Goal: Task Accomplishment & Management: Manage account settings

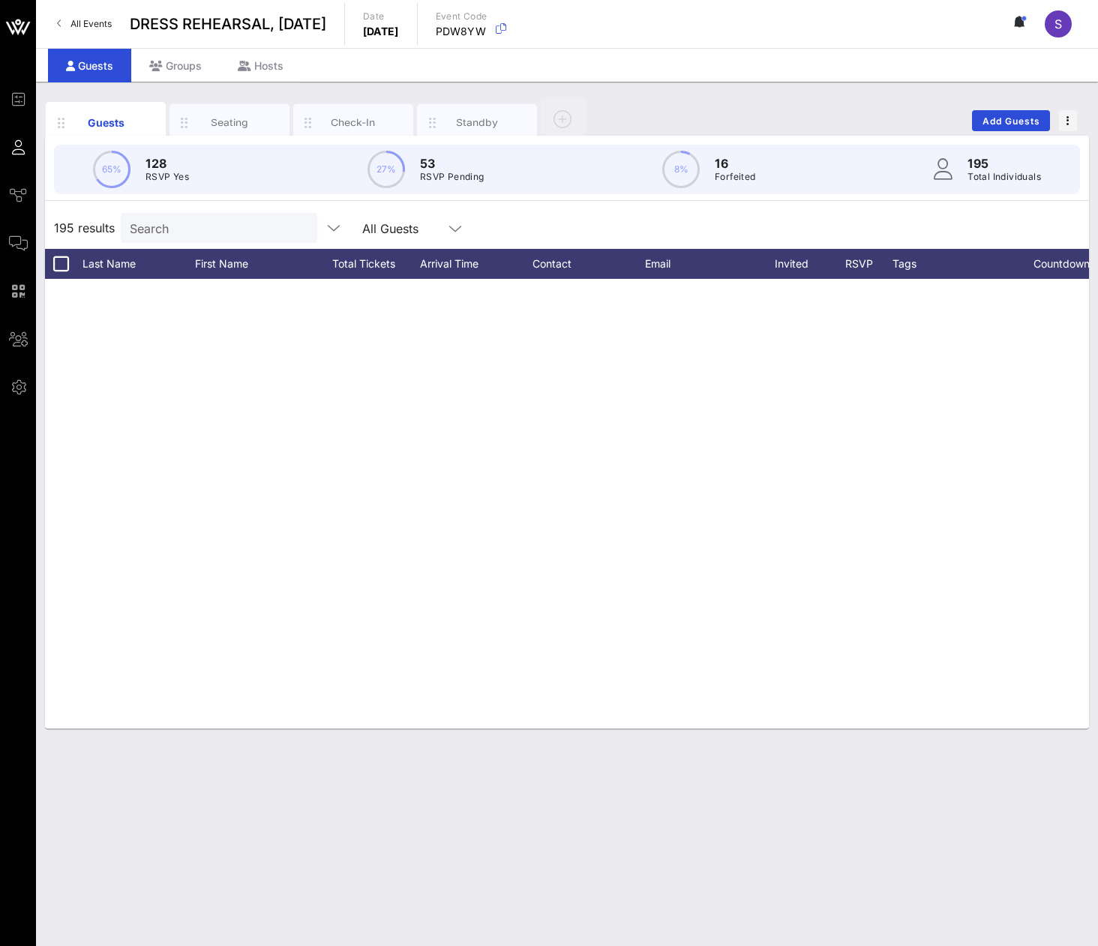
scroll to position [6549, 0]
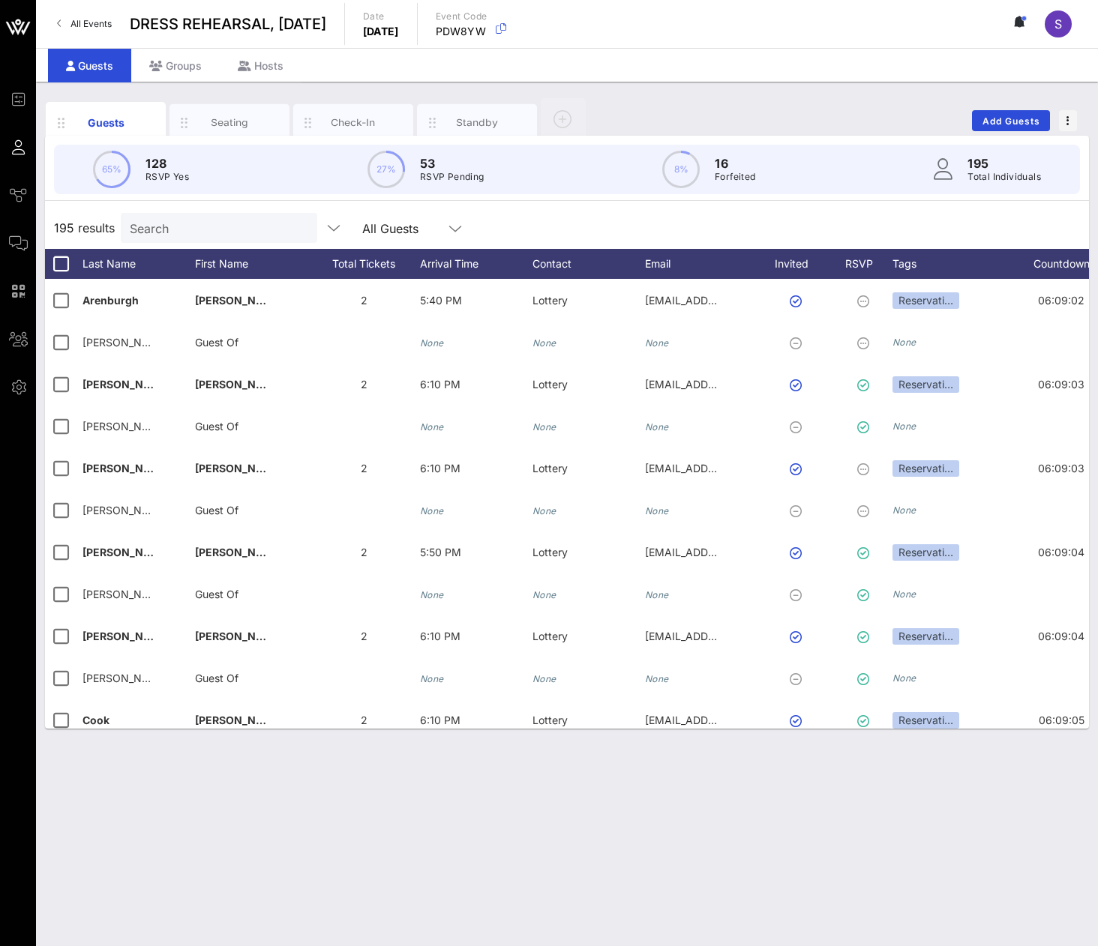
click at [234, 226] on input "Search" at bounding box center [217, 227] width 175 height 19
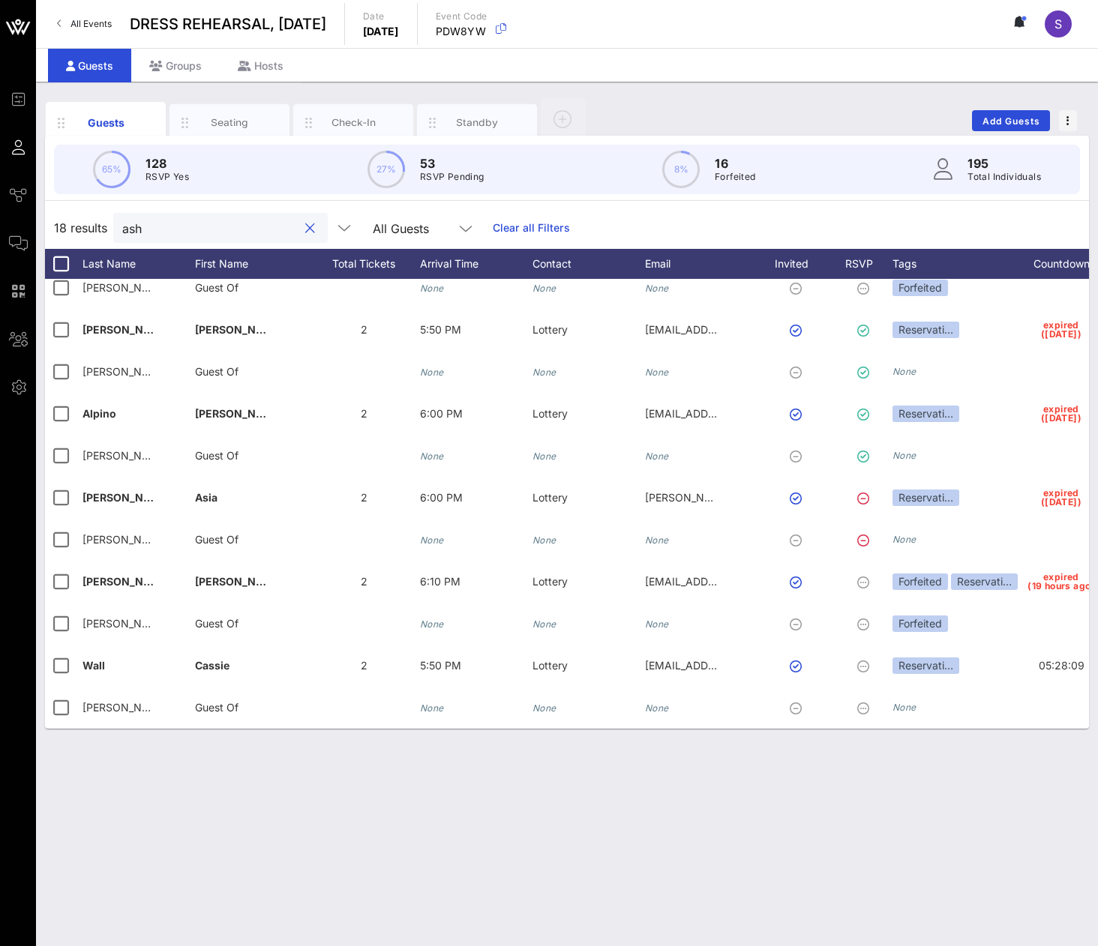
scroll to position [0, 0]
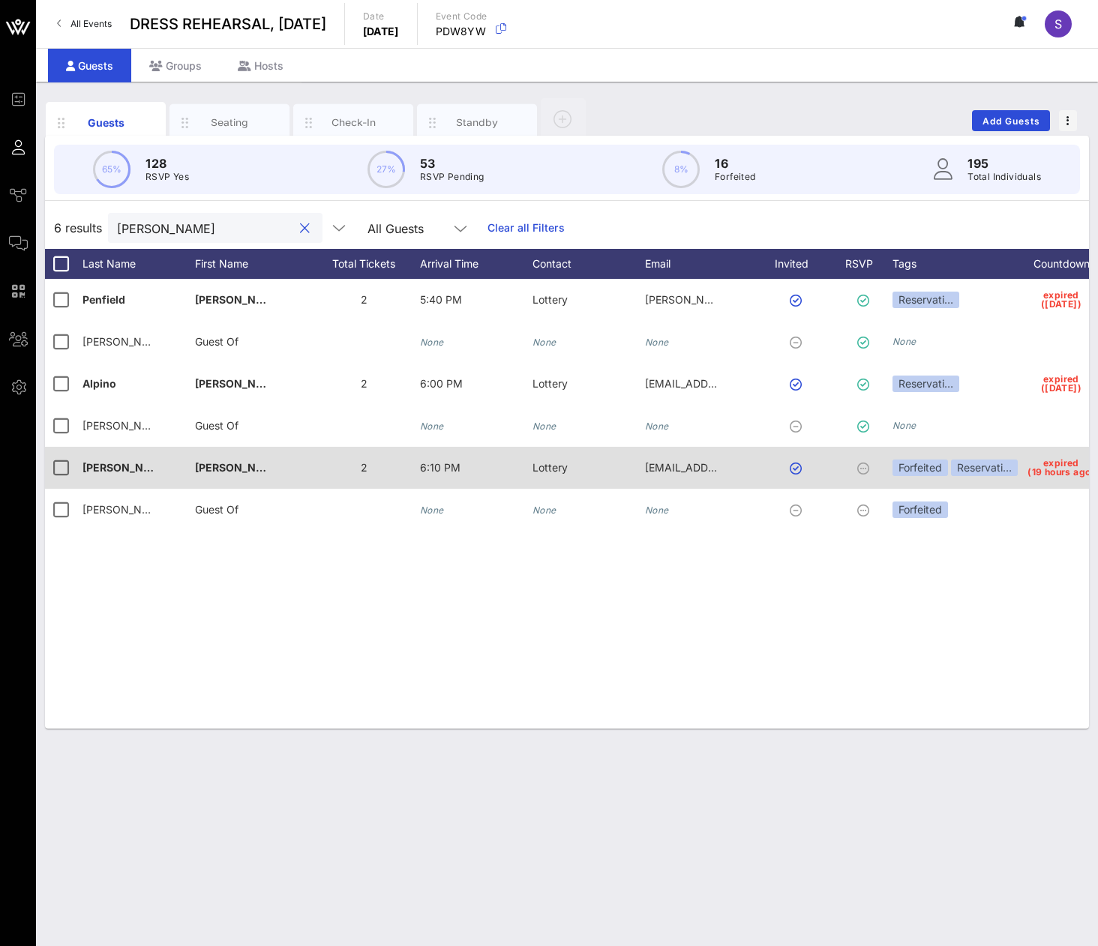
type input "[PERSON_NAME]"
click at [1020, 469] on div "expired (19 hours ago)" at bounding box center [1061, 468] width 82 height 42
click at [987, 475] on div "Reservati…" at bounding box center [984, 468] width 67 height 16
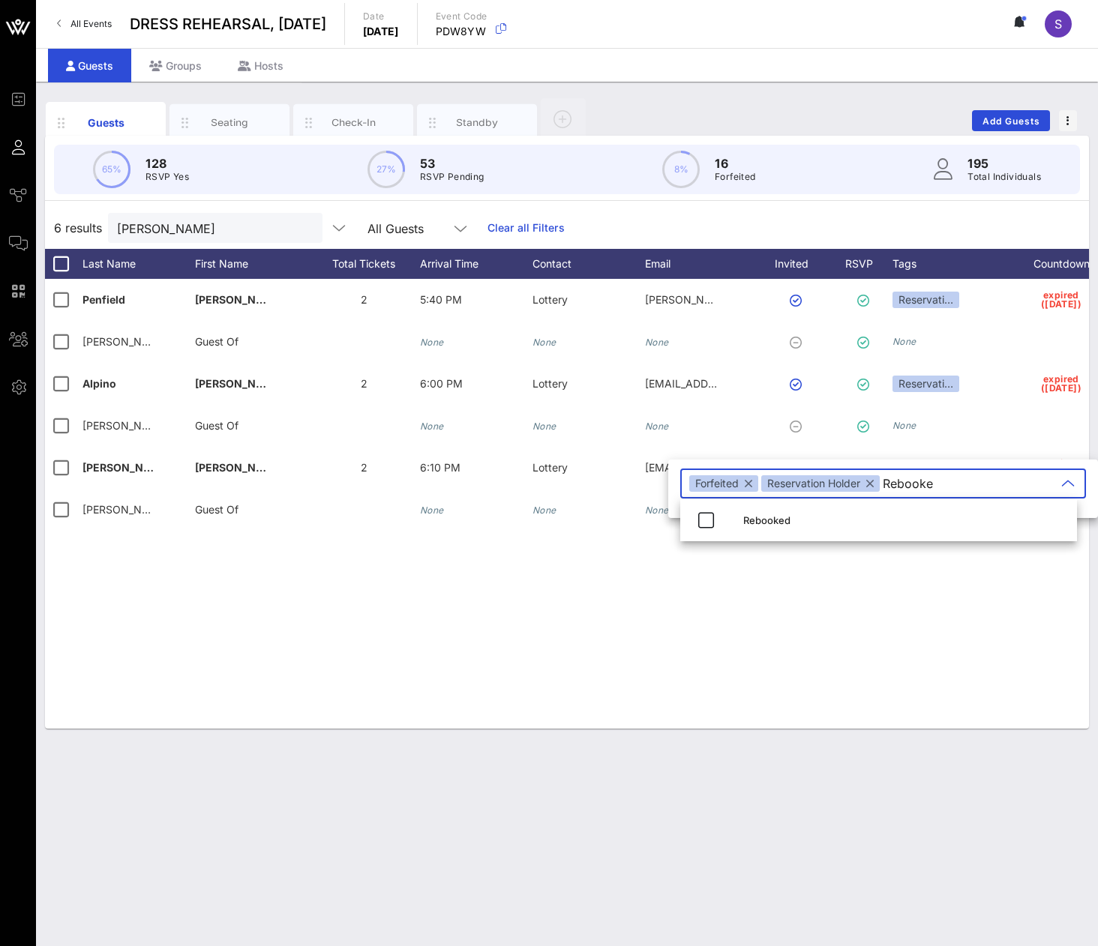
type input "Rebooked"
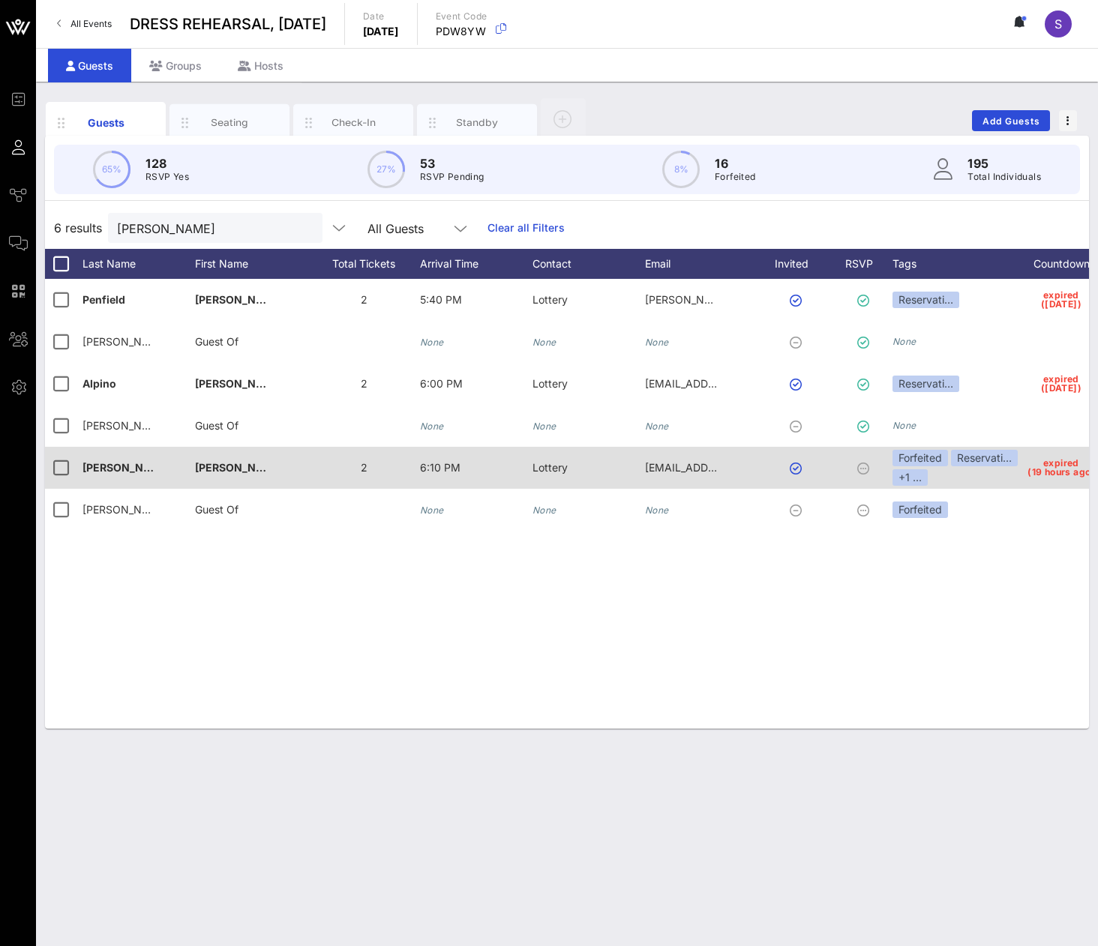
drag, startPoint x: 67, startPoint y: 455, endPoint x: 67, endPoint y: 484, distance: 29.2
click at [67, 455] on div at bounding box center [60, 467] width 25 height 25
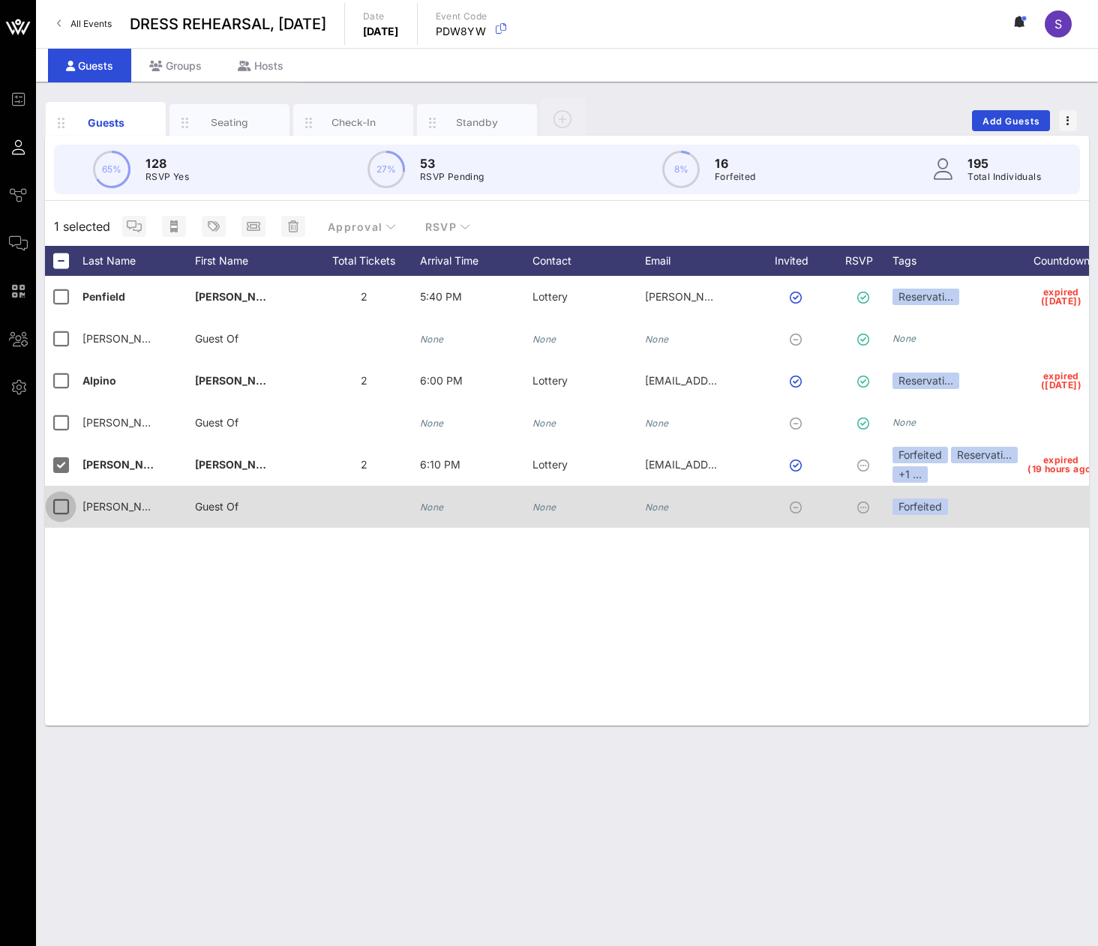
click at [65, 502] on div at bounding box center [60, 506] width 25 height 25
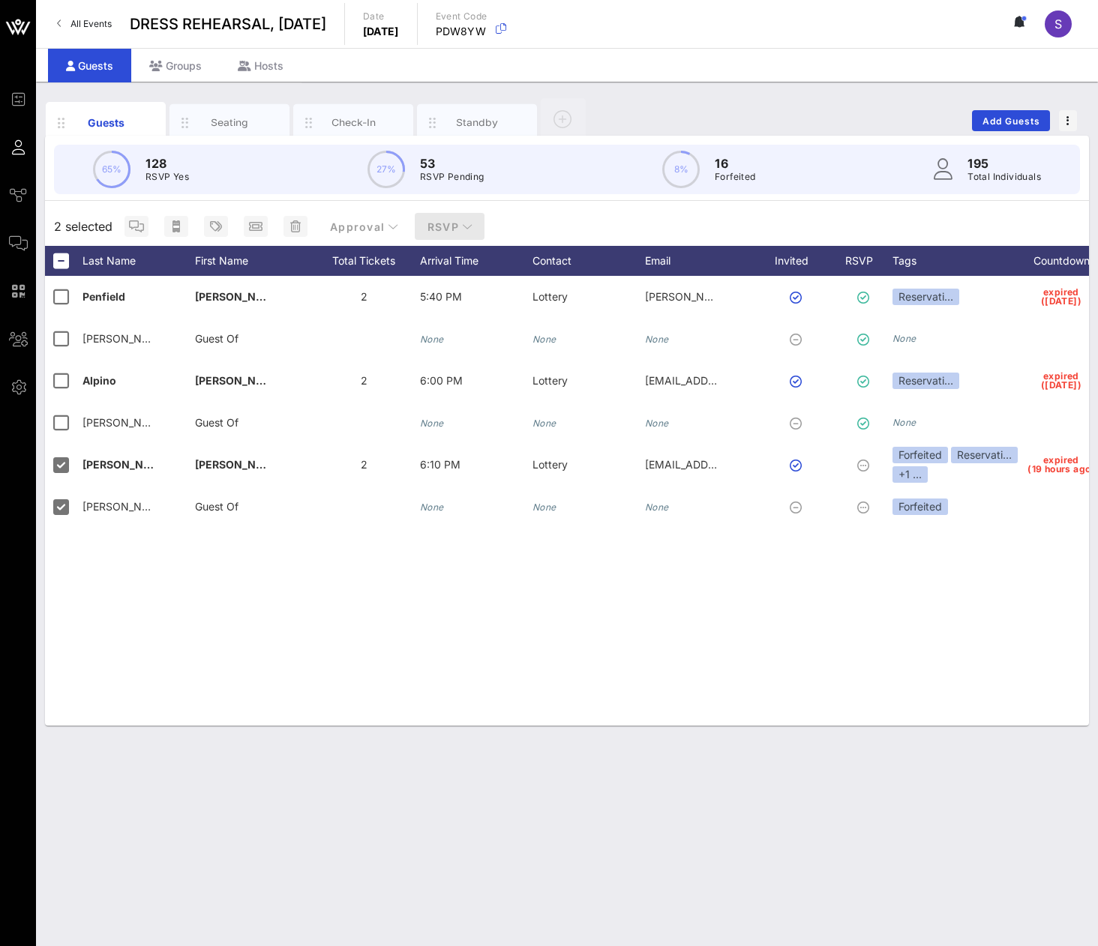
click at [430, 229] on span "RSVP" at bounding box center [450, 226] width 46 height 13
click at [438, 256] on div "Yes" at bounding box center [462, 264] width 100 height 36
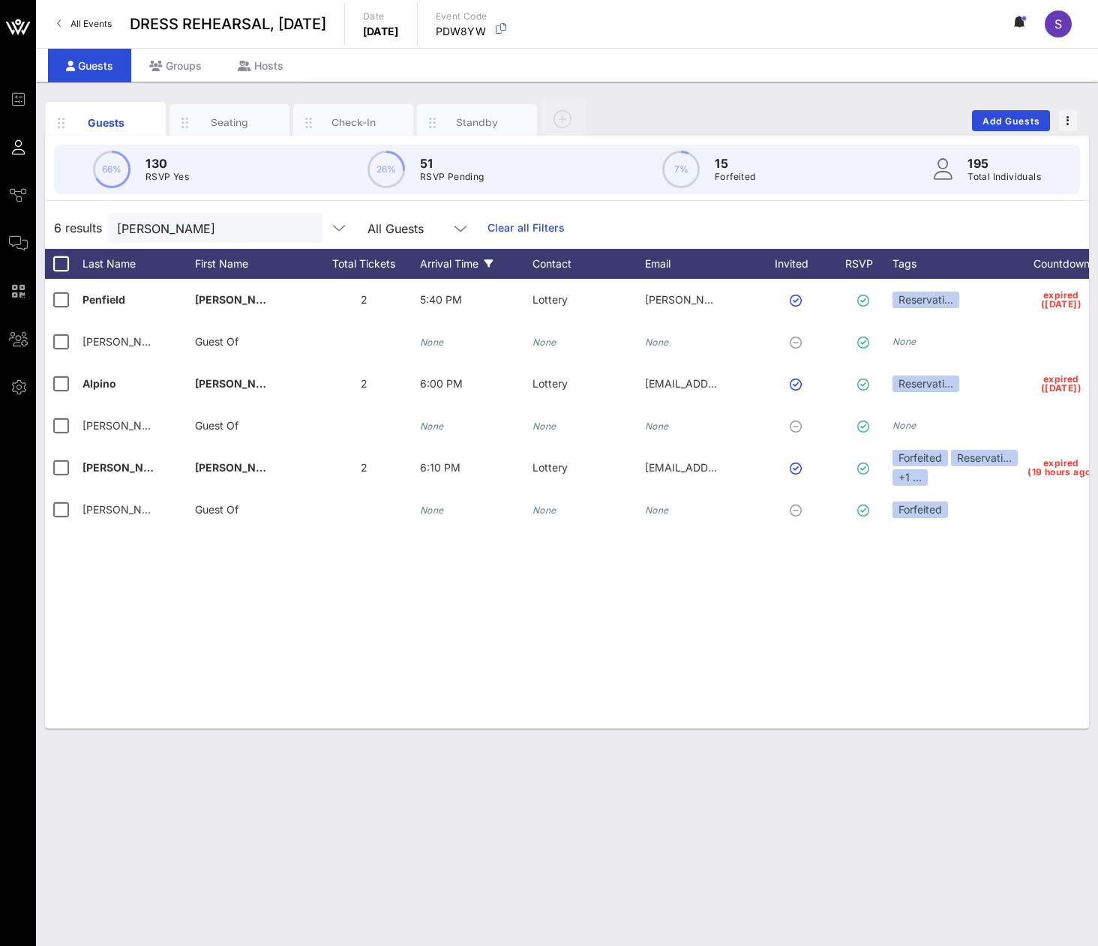
click at [508, 224] on link "Clear all Filters" at bounding box center [525, 228] width 77 height 16
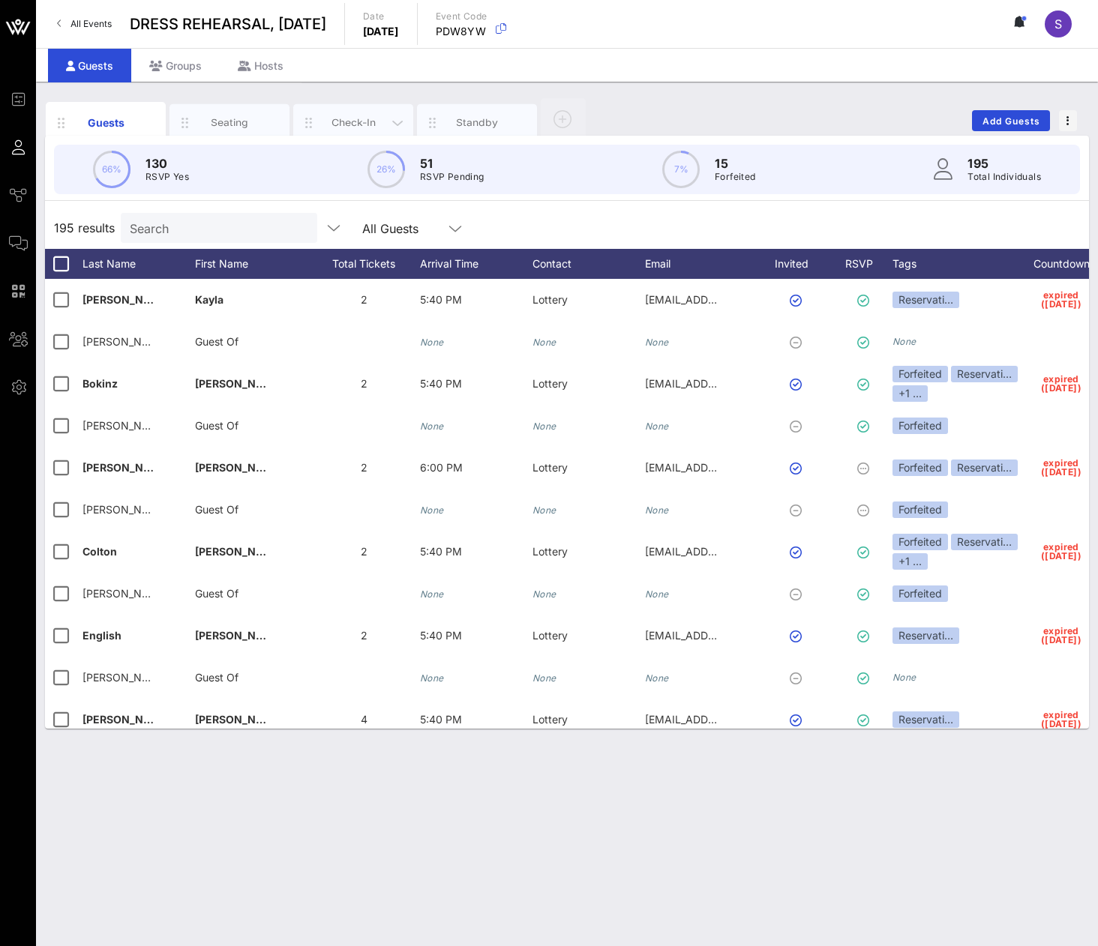
click at [334, 135] on div "Check-In" at bounding box center [353, 122] width 120 height 37
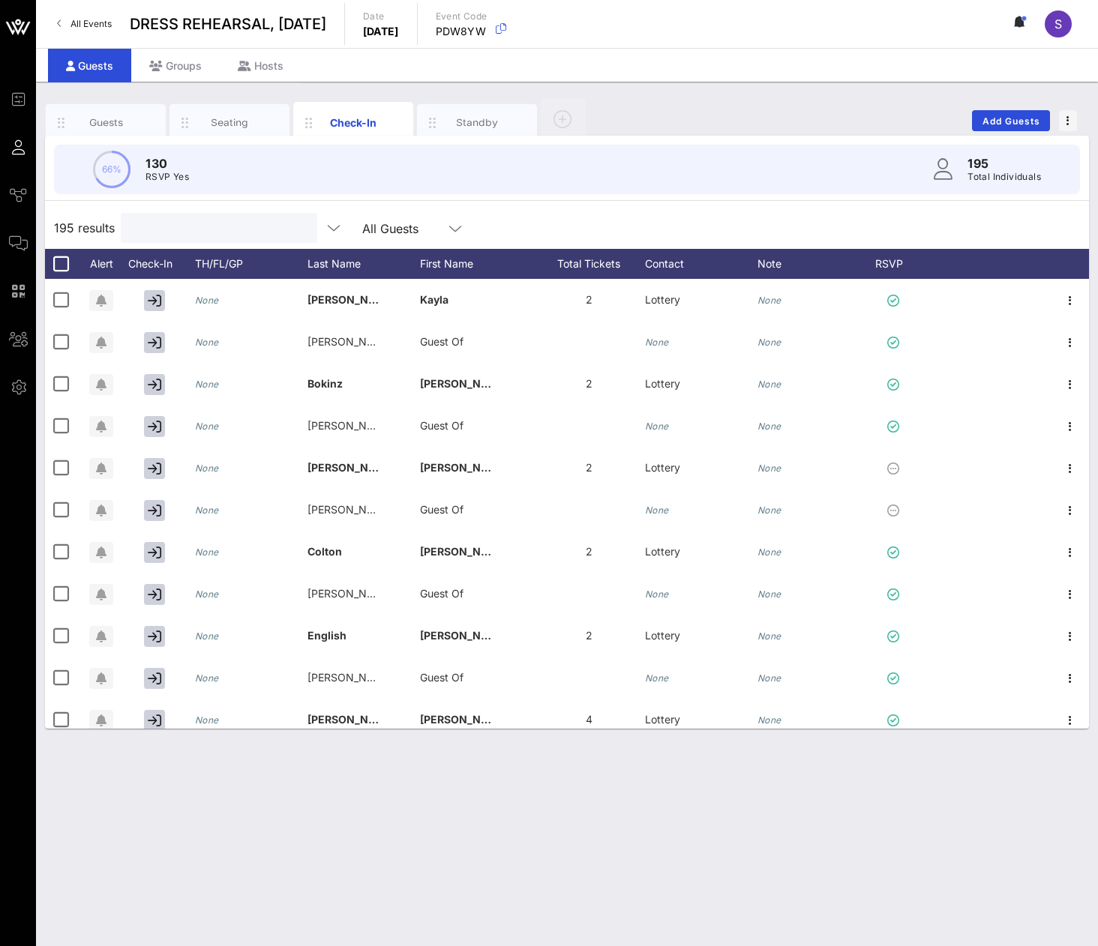
click at [241, 235] on input "text" at bounding box center [217, 227] width 175 height 19
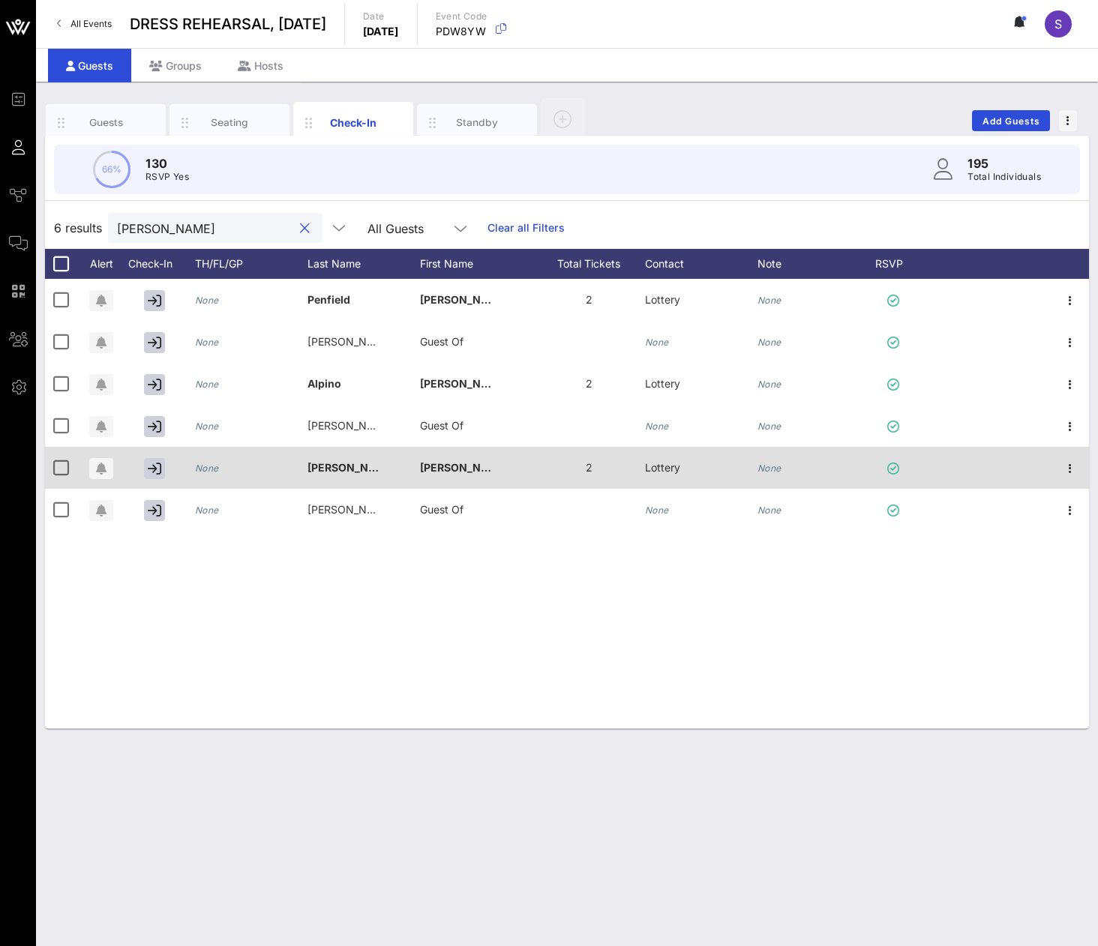
type input "[PERSON_NAME]"
click at [234, 469] on div "None" at bounding box center [251, 476] width 112 height 59
type input "**"
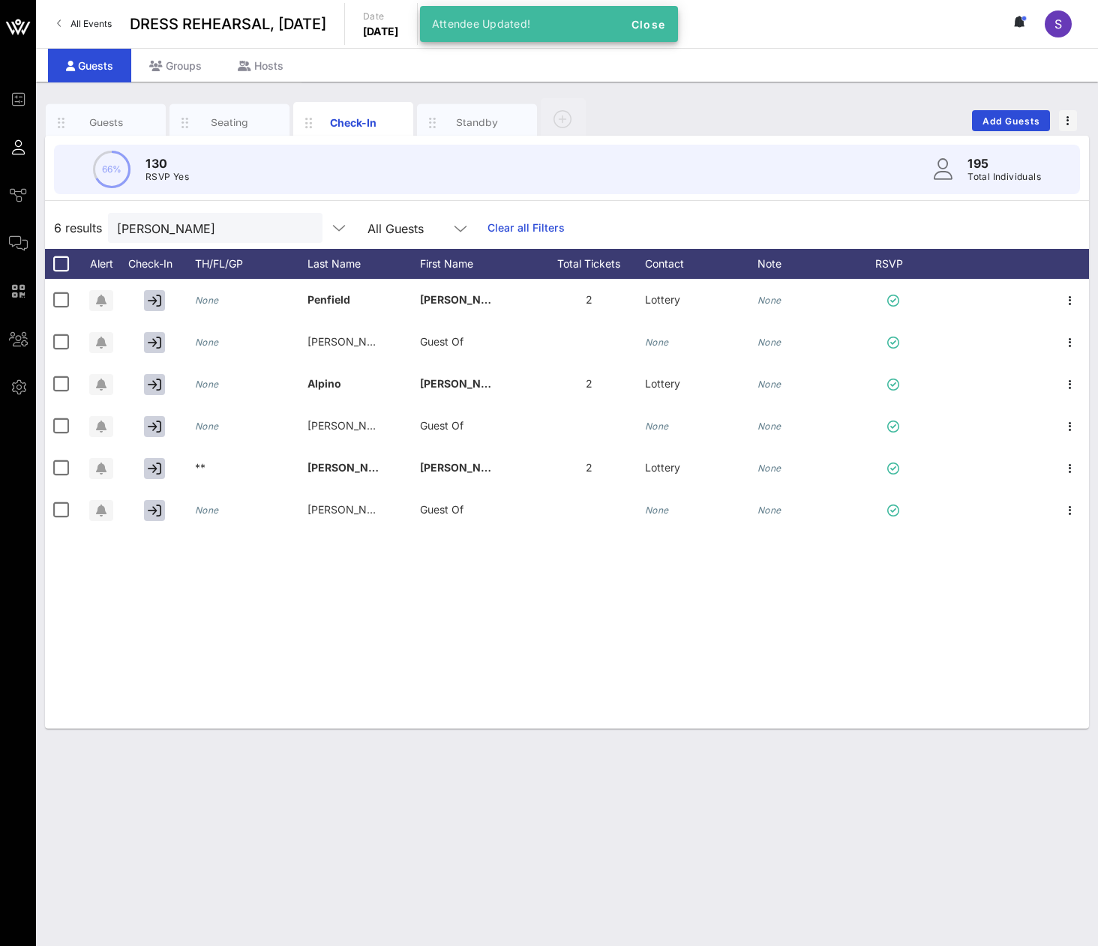
click at [505, 226] on link "Clear all Filters" at bounding box center [525, 228] width 77 height 16
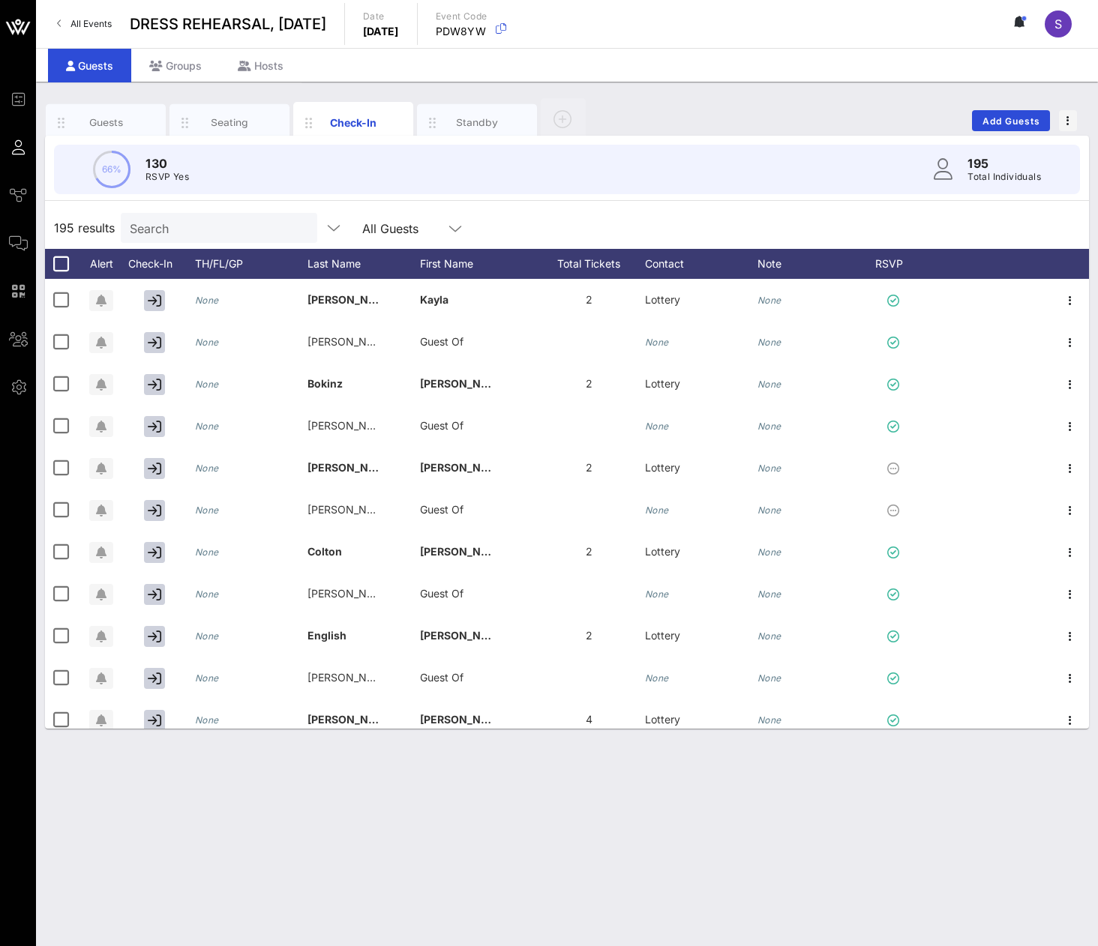
click at [238, 232] on input "Search" at bounding box center [217, 227] width 175 height 19
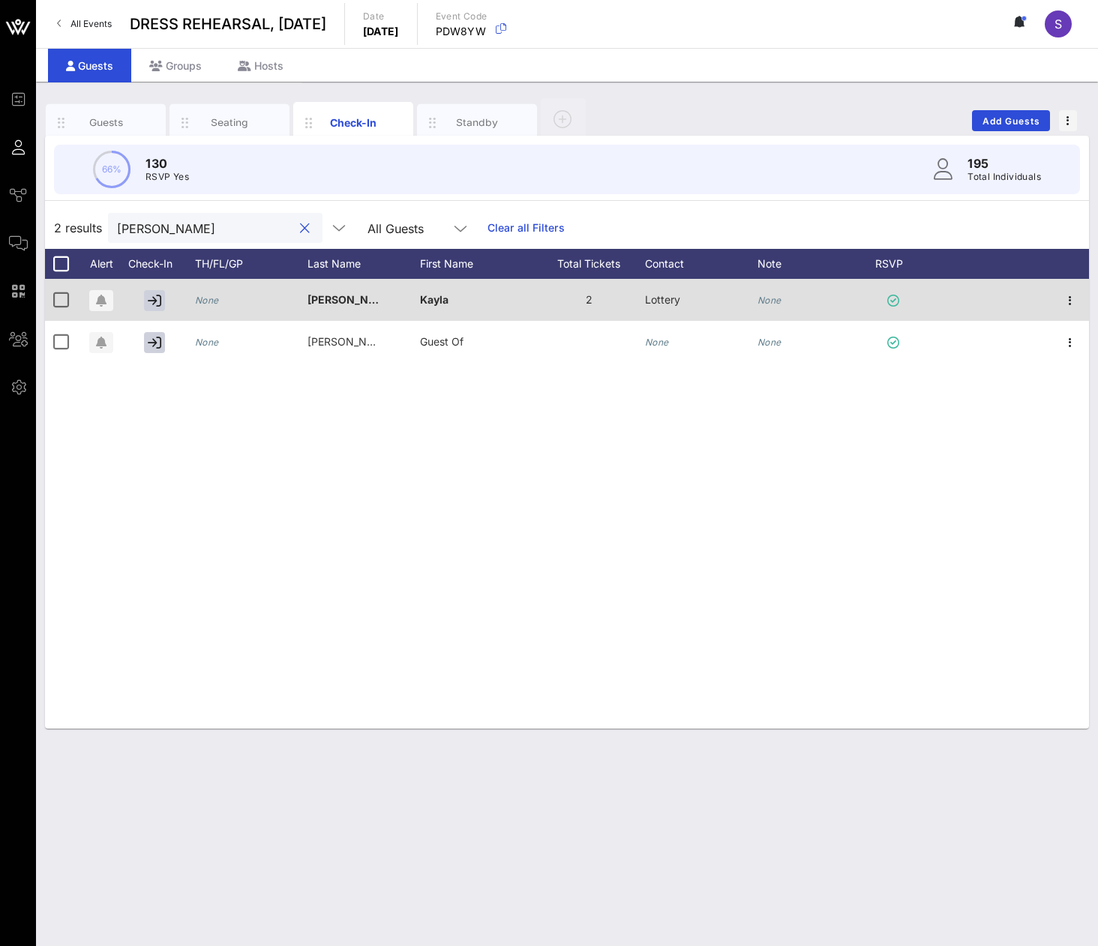
type input "[PERSON_NAME]"
click at [224, 307] on div "None" at bounding box center [251, 308] width 112 height 59
type input "NO 8"
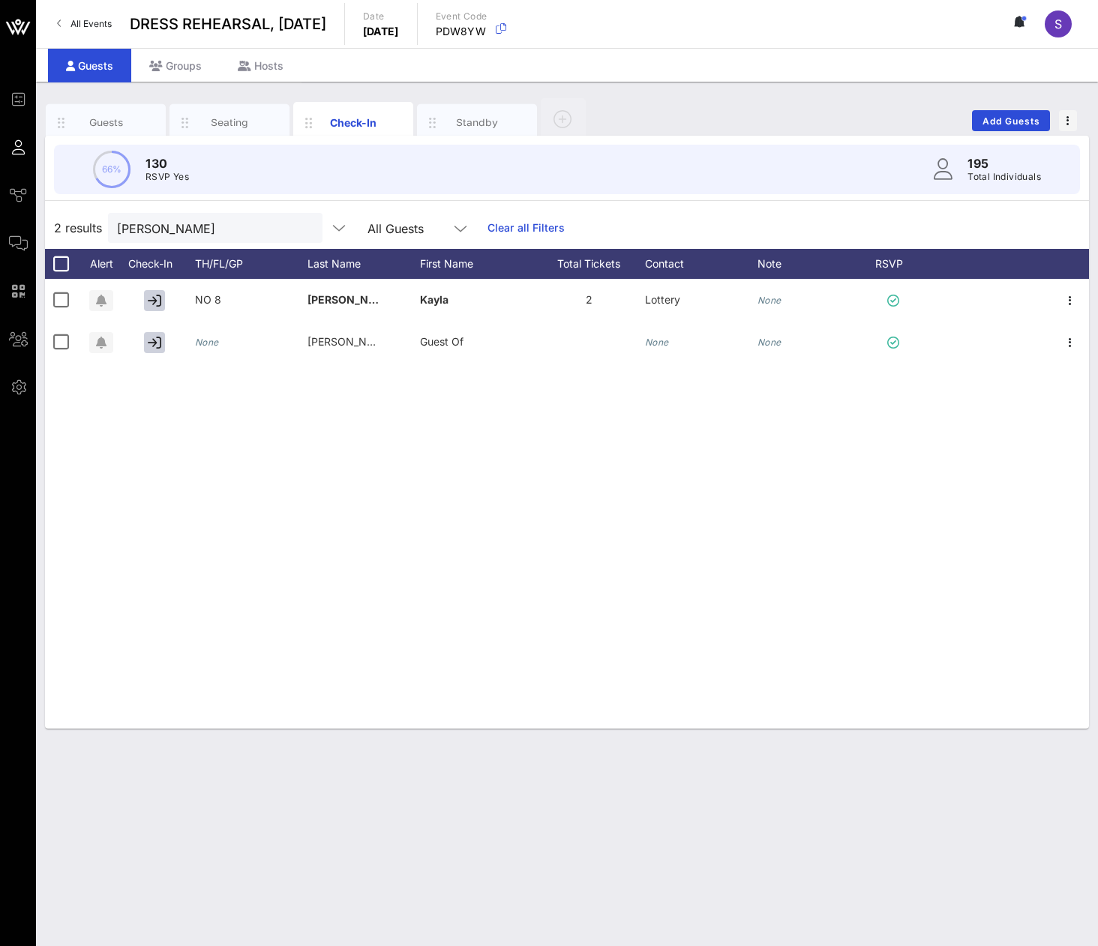
click at [510, 219] on div "[PERSON_NAME] All Guests Clear all Filters" at bounding box center [336, 228] width 457 height 30
click at [492, 230] on link "Clear all Filters" at bounding box center [525, 228] width 77 height 16
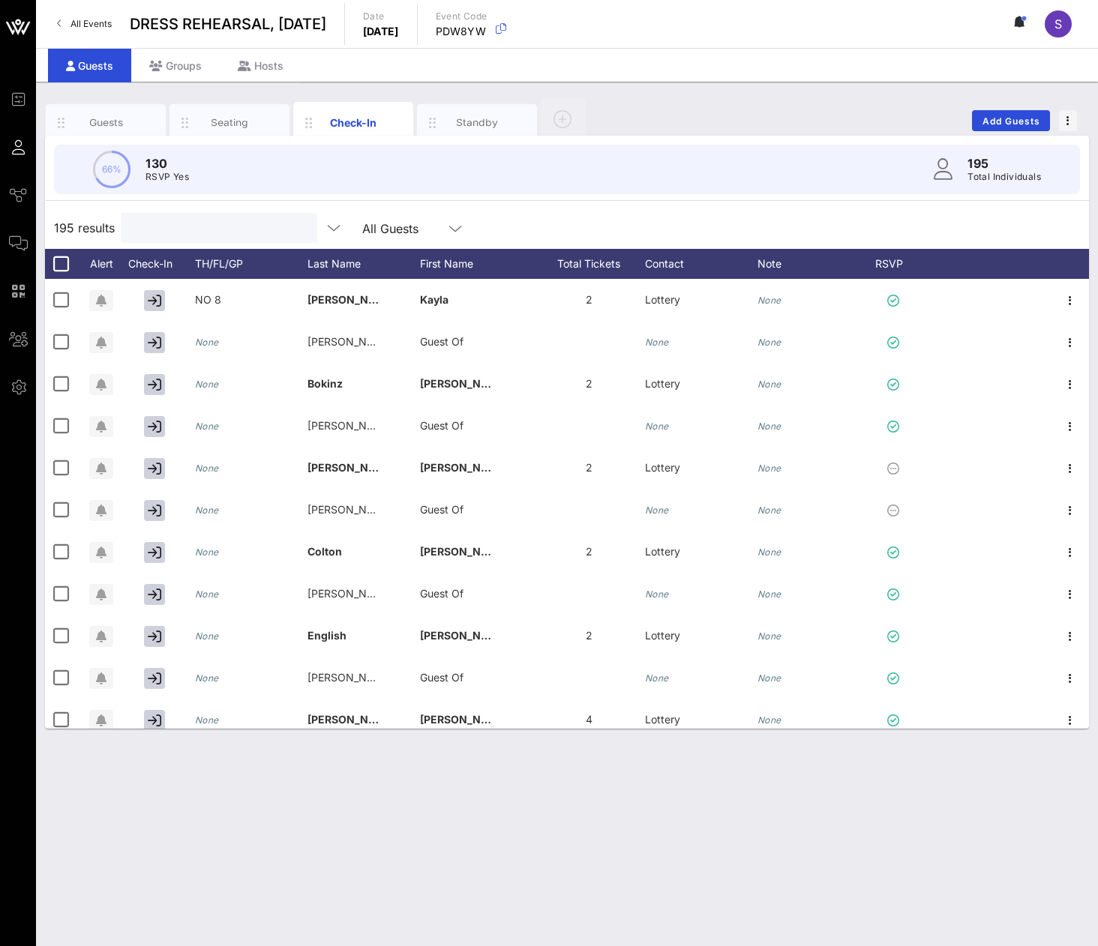
click at [186, 227] on input "text" at bounding box center [217, 227] width 175 height 19
paste input "[DEMOGRAPHIC_DATA]"
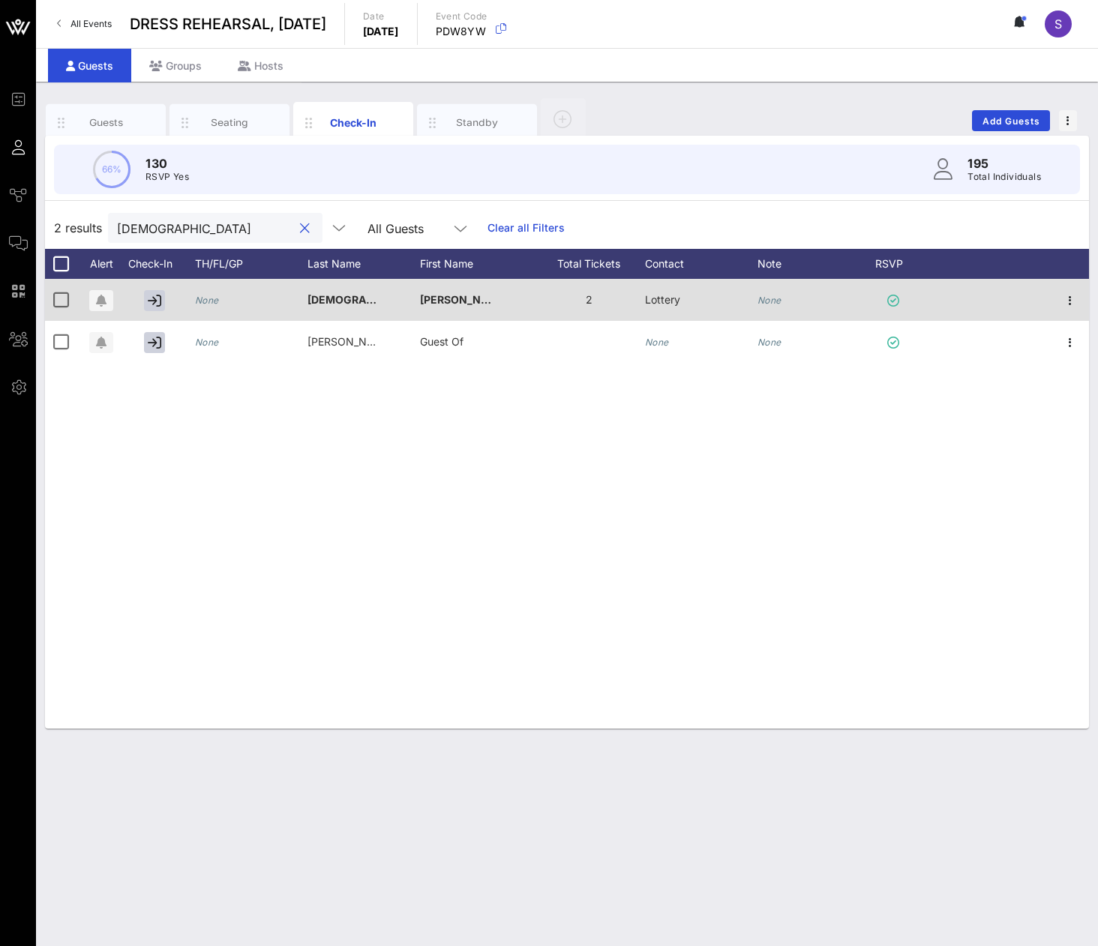
type input "[DEMOGRAPHIC_DATA]"
click at [271, 305] on div "None" at bounding box center [251, 308] width 112 height 59
type input "NO 8"
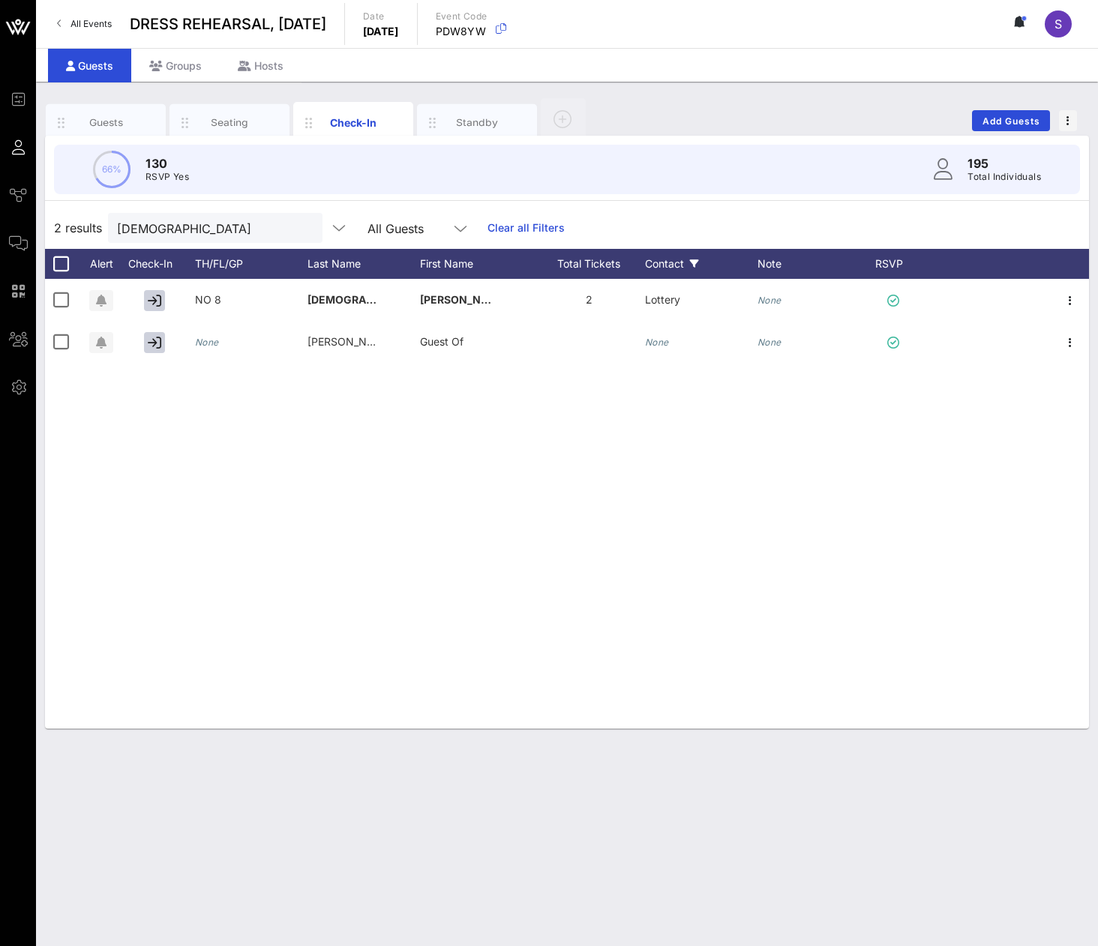
drag, startPoint x: 493, startPoint y: 225, endPoint x: 690, endPoint y: 250, distance: 198.1
click at [493, 225] on link "Clear all Filters" at bounding box center [525, 228] width 77 height 16
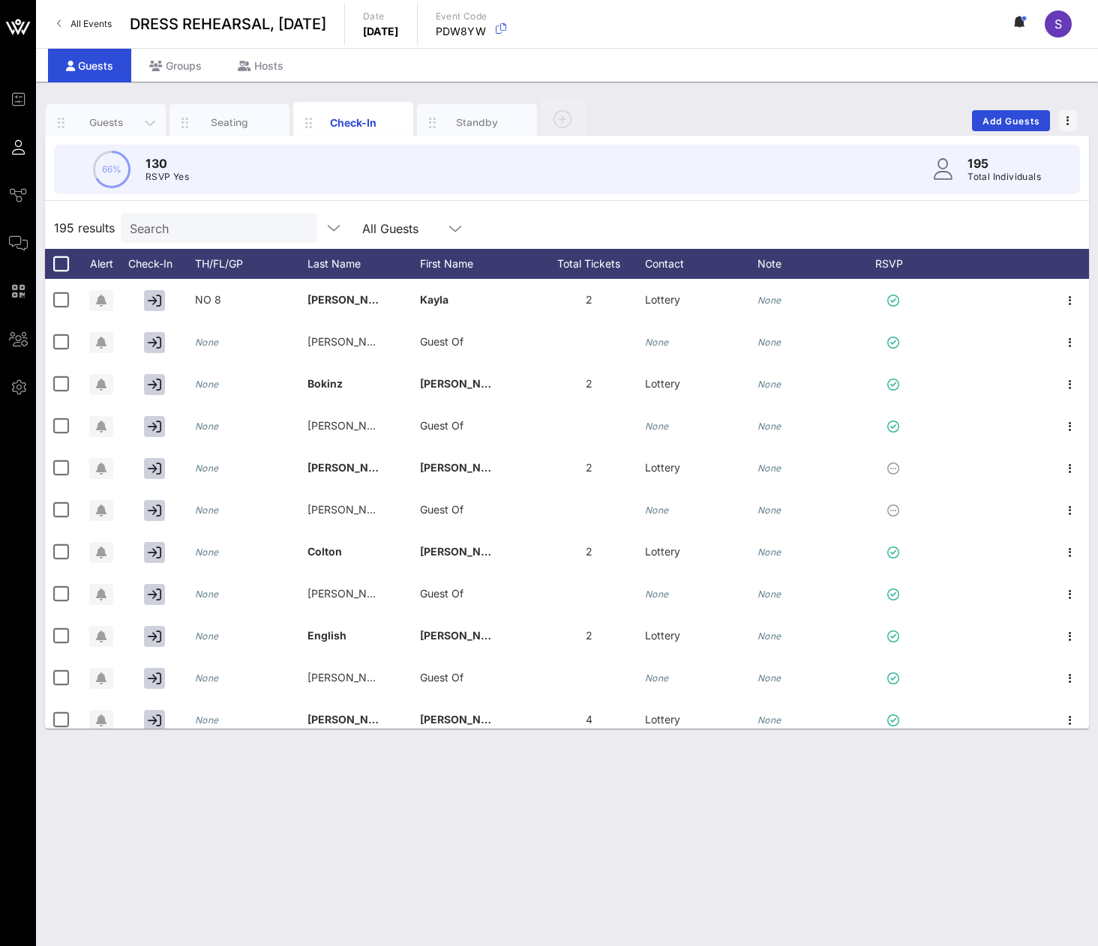
click at [121, 120] on div "Guests" at bounding box center [106, 122] width 67 height 14
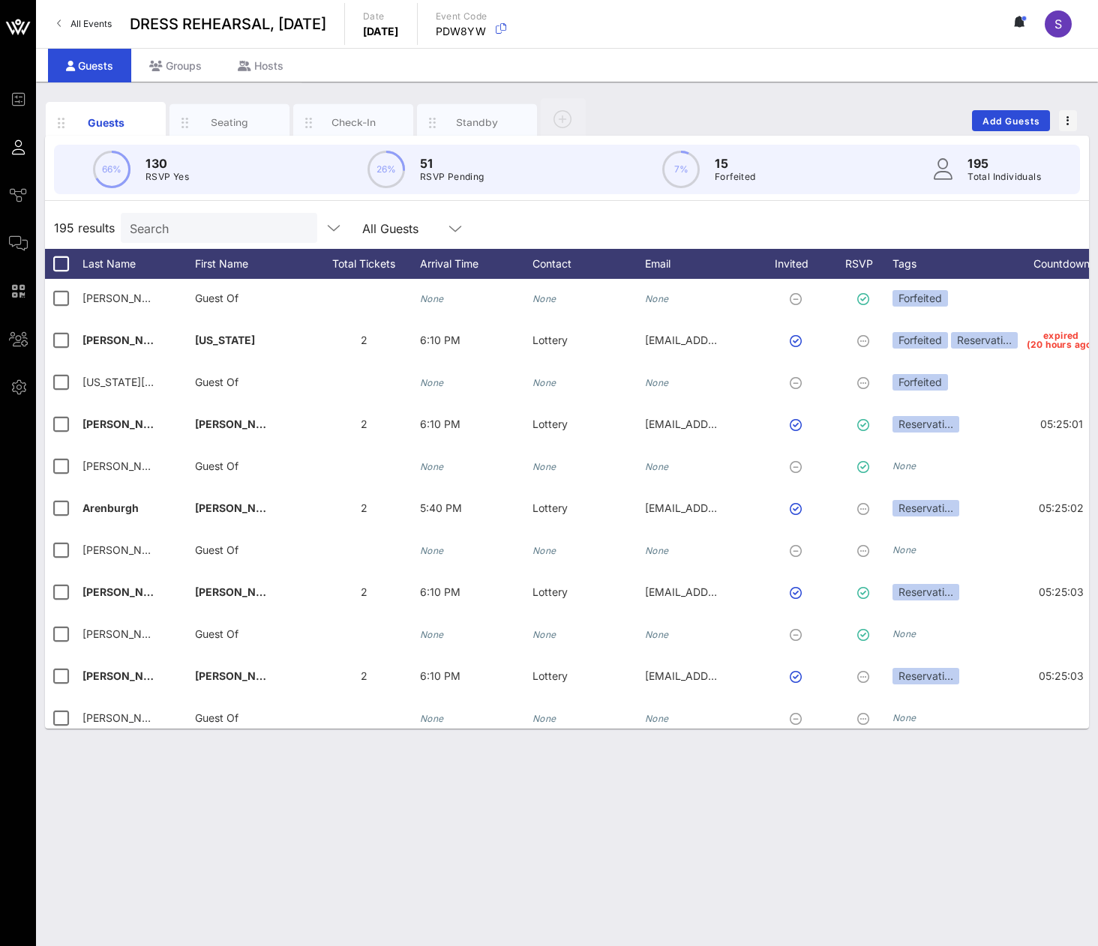
scroll to position [6324, 0]
